Goal: Check status

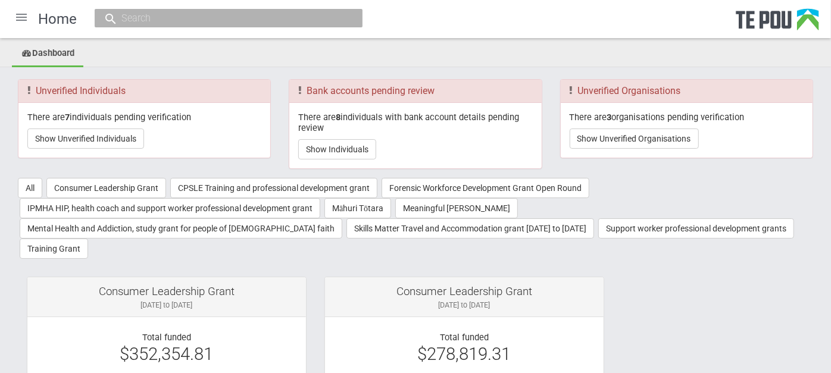
click at [216, 20] on input "text" at bounding box center [223, 18] width 210 height 13
paste input "13477"
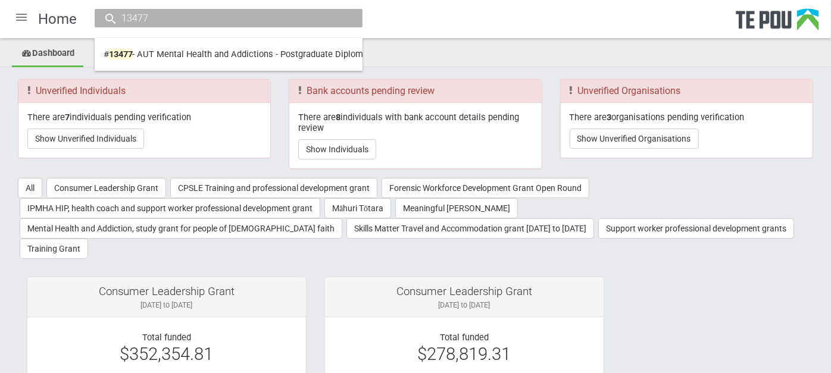
type input "13477"
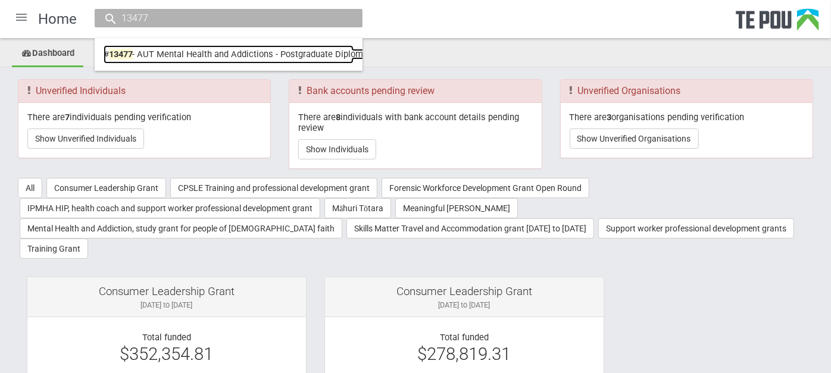
click at [242, 52] on link "# 13477 - AUT Mental Health and Addictions - Postgraduate Diploma in Health Sci…" at bounding box center [229, 54] width 250 height 18
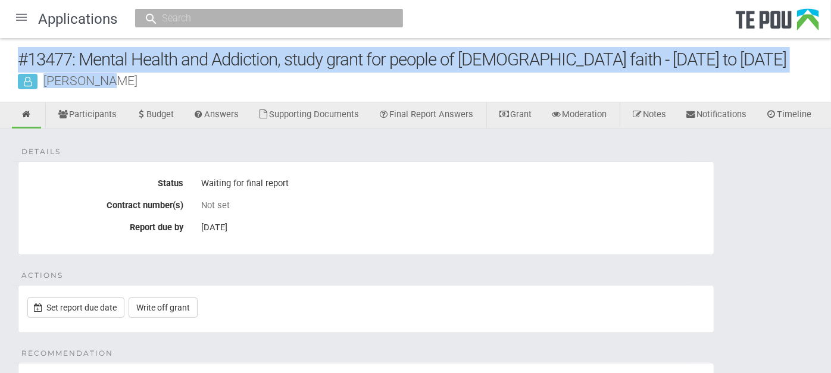
drag, startPoint x: 128, startPoint y: 79, endPoint x: 7, endPoint y: 51, distance: 124.8
click at [7, 51] on div "#13477: Mental Health and Addiction, study grant for people of [DEMOGRAPHIC_DAT…" at bounding box center [415, 70] width 831 height 64
copy div "#13477: Mental Health and Addiction, study grant for people of [DEMOGRAPHIC_DAT…"
